Goal: Transaction & Acquisition: Purchase product/service

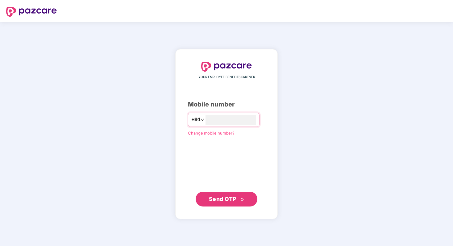
type input "**********"
click at [228, 199] on span "Send OTP" at bounding box center [222, 198] width 27 height 6
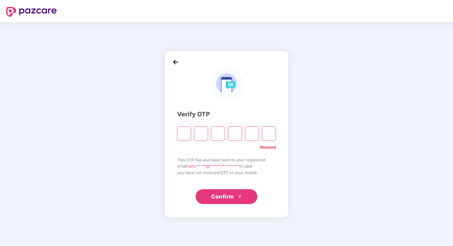
click at [186, 133] on input "Please enter verification code. Digit 1" at bounding box center [184, 133] width 14 height 14
type input "*"
click at [213, 135] on input "Digit 3" at bounding box center [218, 133] width 14 height 14
type input "*"
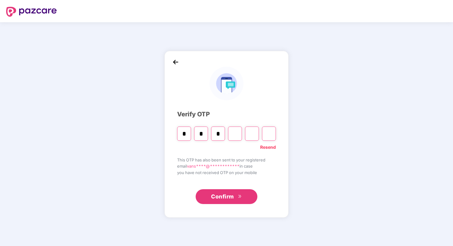
type input "*"
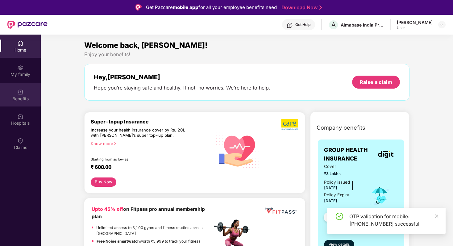
click at [16, 93] on div "Benefits" at bounding box center [20, 94] width 41 height 23
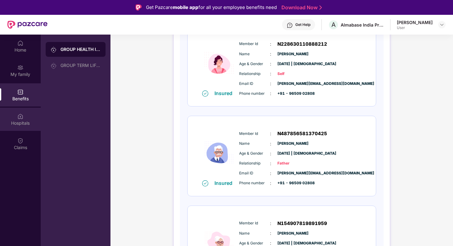
scroll to position [142, 0]
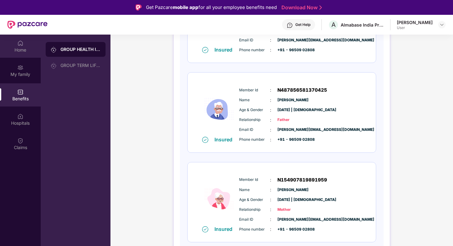
click at [18, 52] on div "Home" at bounding box center [20, 50] width 41 height 6
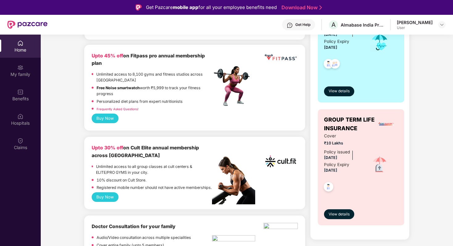
scroll to position [154, 0]
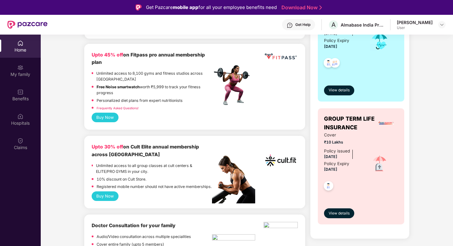
click at [110, 201] on button "Buy Now" at bounding box center [105, 196] width 27 height 10
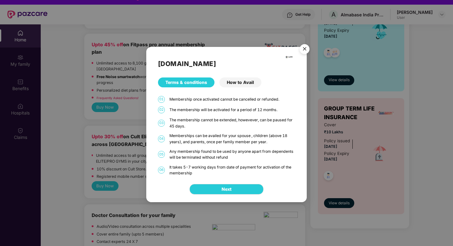
scroll to position [9, 0]
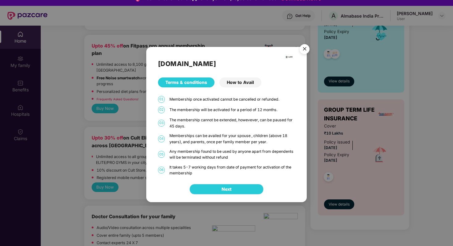
click at [224, 190] on span "Next" at bounding box center [226, 189] width 10 height 7
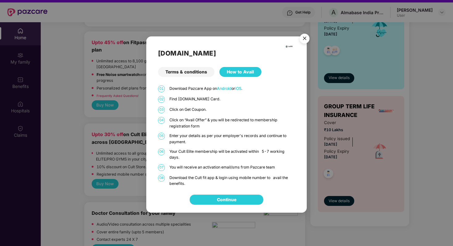
scroll to position [13, 0]
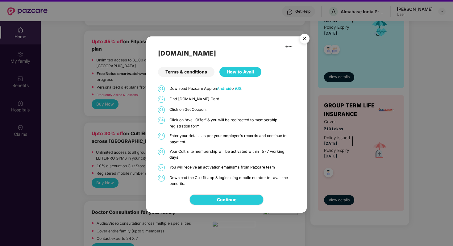
click at [305, 39] on img "Close" at bounding box center [304, 39] width 17 height 17
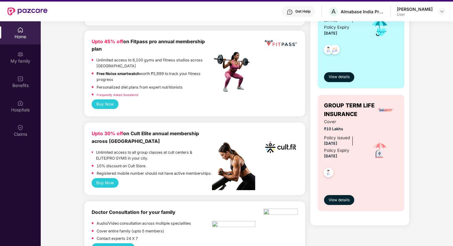
scroll to position [155, 0]
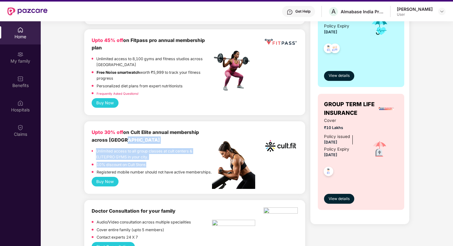
drag, startPoint x: 154, startPoint y: 162, endPoint x: 146, endPoint y: 136, distance: 26.4
click at [142, 137] on div "Upto 30% off on Cult Elite annual membership across India Unlimited access to a…" at bounding box center [152, 153] width 120 height 48
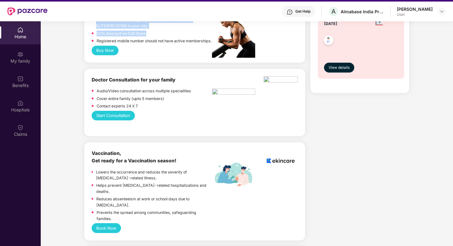
scroll to position [289, 0]
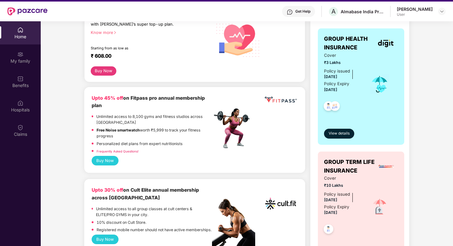
scroll to position [82, 0]
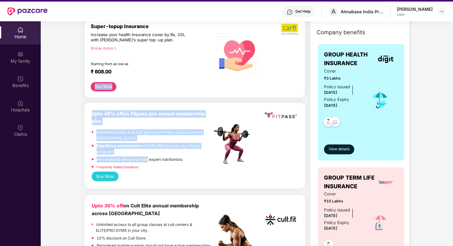
drag, startPoint x: 147, startPoint y: 159, endPoint x: 62, endPoint y: 70, distance: 123.2
